Goal: Find specific page/section: Find specific page/section

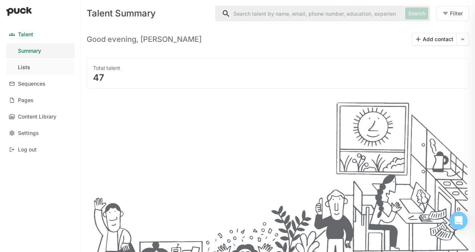
click at [22, 68] on div "Lists" at bounding box center [24, 67] width 12 height 6
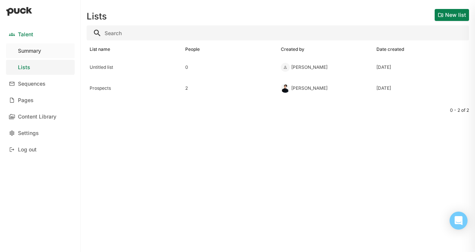
click at [34, 50] on div "Summary" at bounding box center [29, 51] width 23 height 6
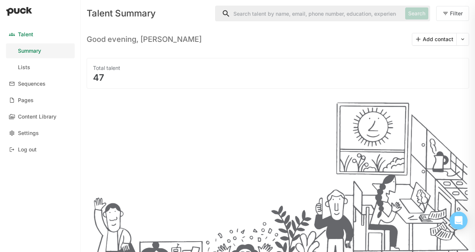
click at [112, 75] on div "47" at bounding box center [278, 77] width 370 height 9
click at [97, 79] on div "47" at bounding box center [278, 77] width 370 height 9
click at [100, 71] on div "Total talent" at bounding box center [278, 67] width 370 height 7
click at [25, 64] on div "Lists" at bounding box center [24, 67] width 12 height 6
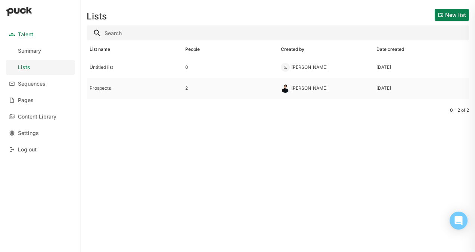
click at [105, 87] on div "Prospects" at bounding box center [135, 88] width 90 height 5
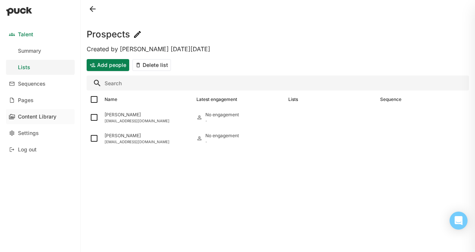
click at [34, 113] on link "Content Library" at bounding box center [40, 116] width 69 height 15
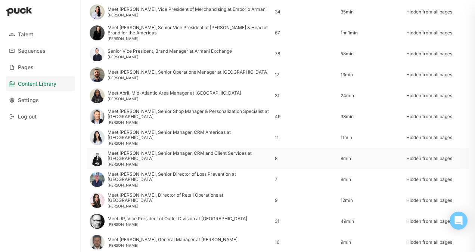
scroll to position [138, 0]
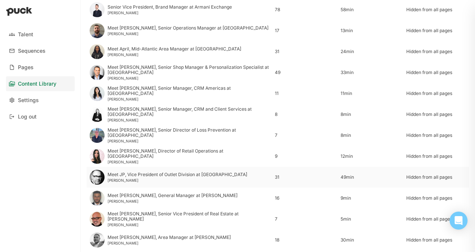
click at [110, 176] on div "Meet JP, Vice President of Outlet Division at [GEOGRAPHIC_DATA]" at bounding box center [178, 174] width 140 height 5
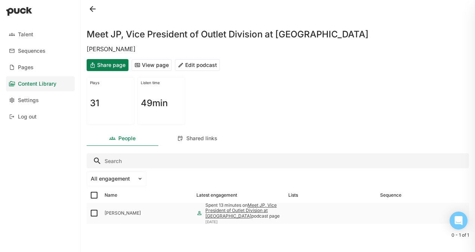
click at [258, 203] on link "Meet JP, Vice President of Outlet Division at [GEOGRAPHIC_DATA]" at bounding box center [240, 210] width 71 height 16
click at [236, 211] on link "Meet JP, Vice President of Outlet Division at [GEOGRAPHIC_DATA]" at bounding box center [240, 210] width 71 height 16
click at [27, 38] on link "Talent" at bounding box center [40, 34] width 69 height 15
